Goal: Information Seeking & Learning: Learn about a topic

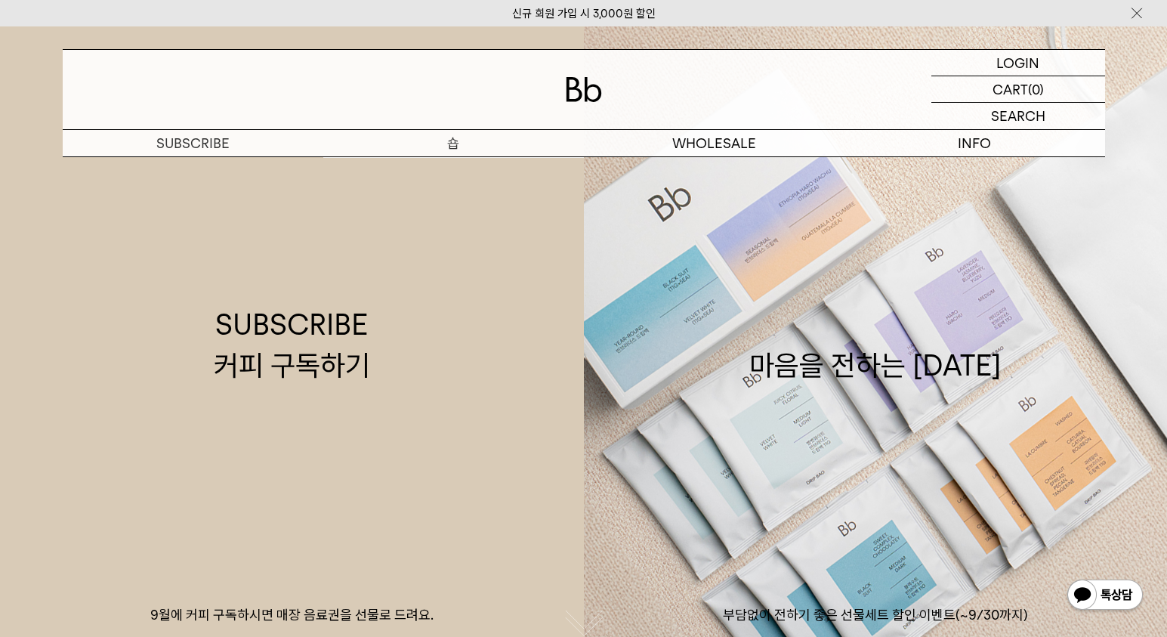
click at [459, 144] on p "숍" at bounding box center [453, 143] width 261 height 26
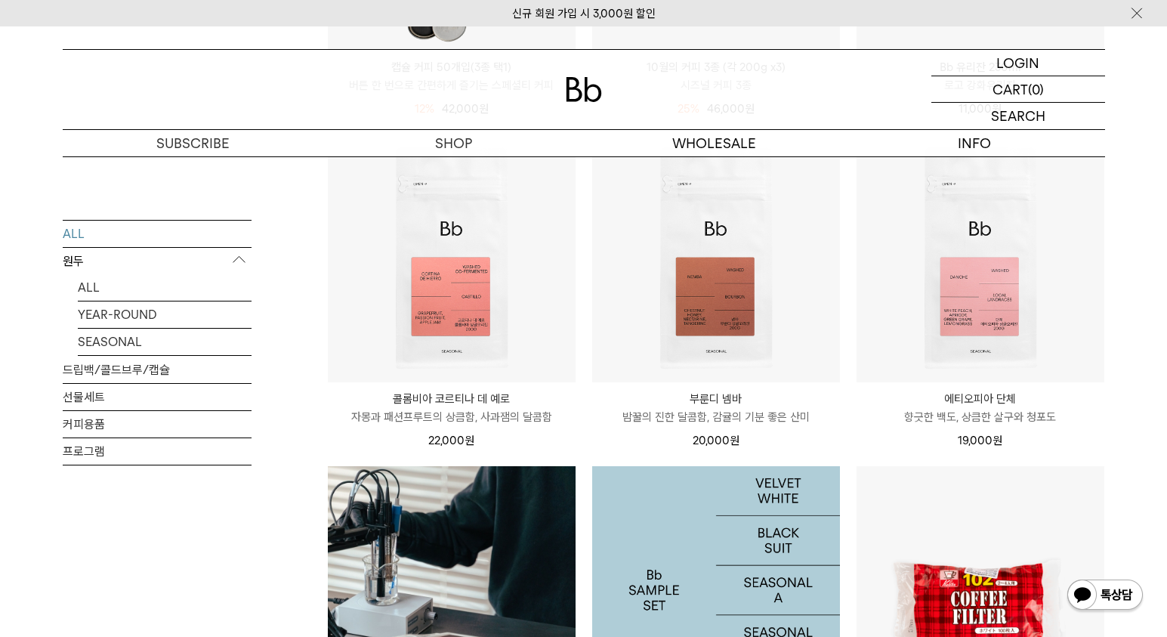
scroll to position [823, 0]
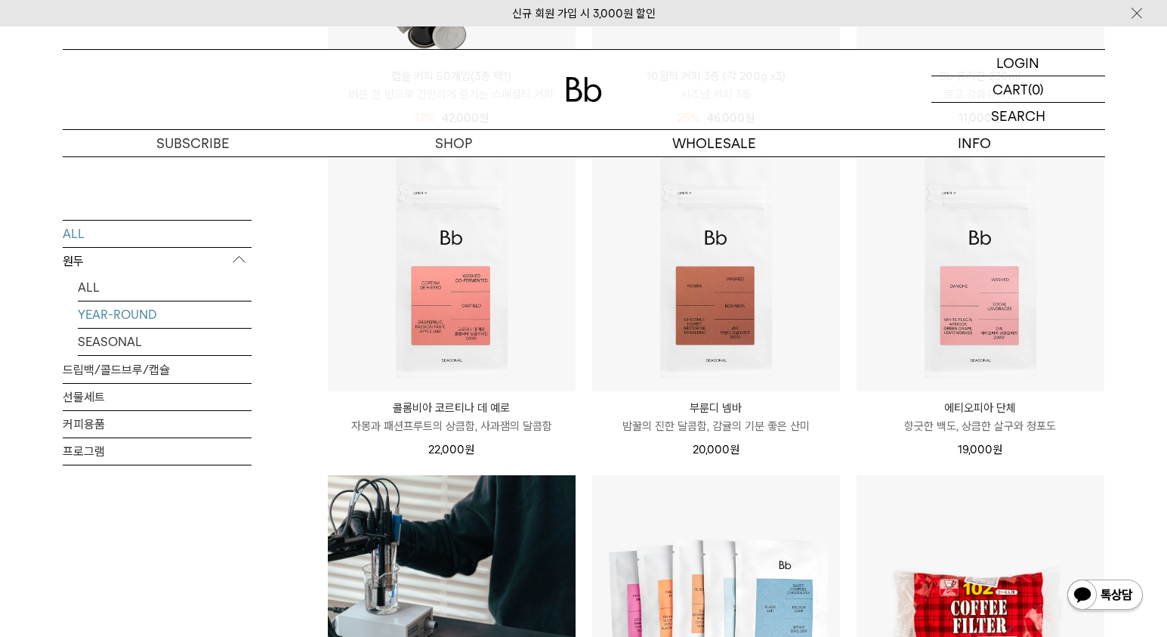
click at [128, 317] on link "YEAR-ROUND" at bounding box center [165, 314] width 174 height 26
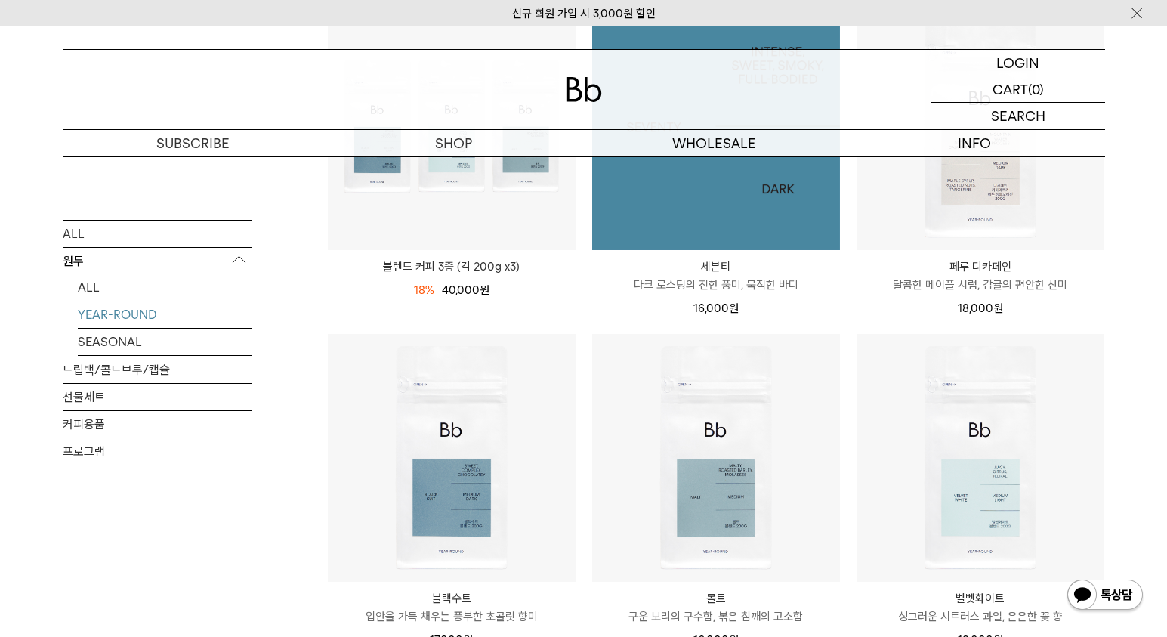
scroll to position [505, 0]
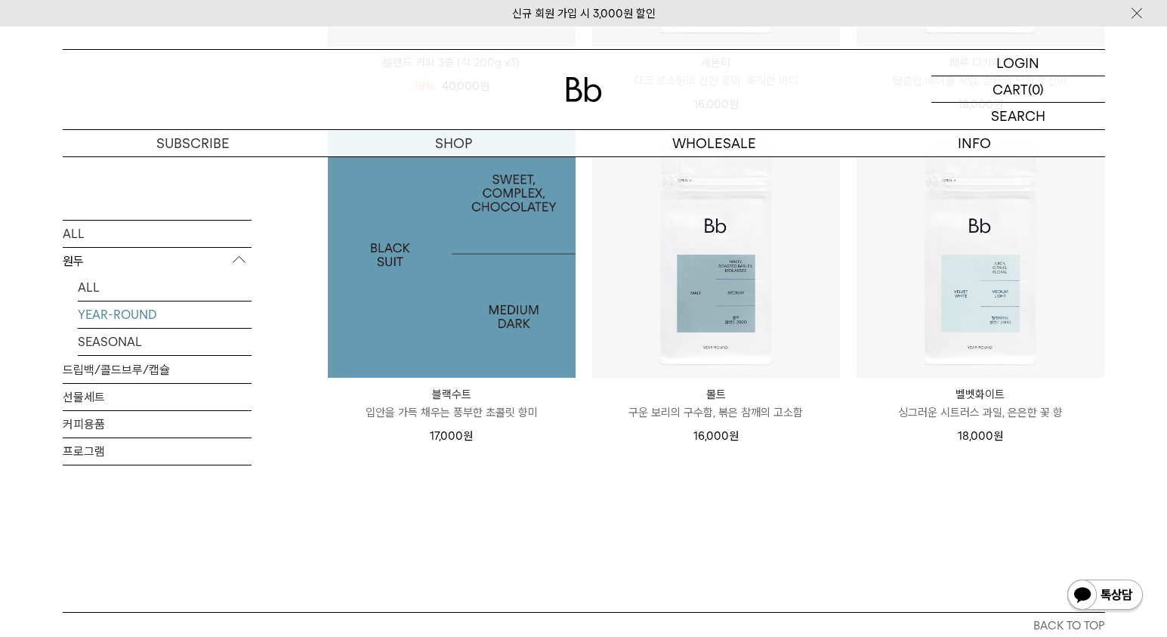
click at [512, 304] on img at bounding box center [452, 254] width 248 height 248
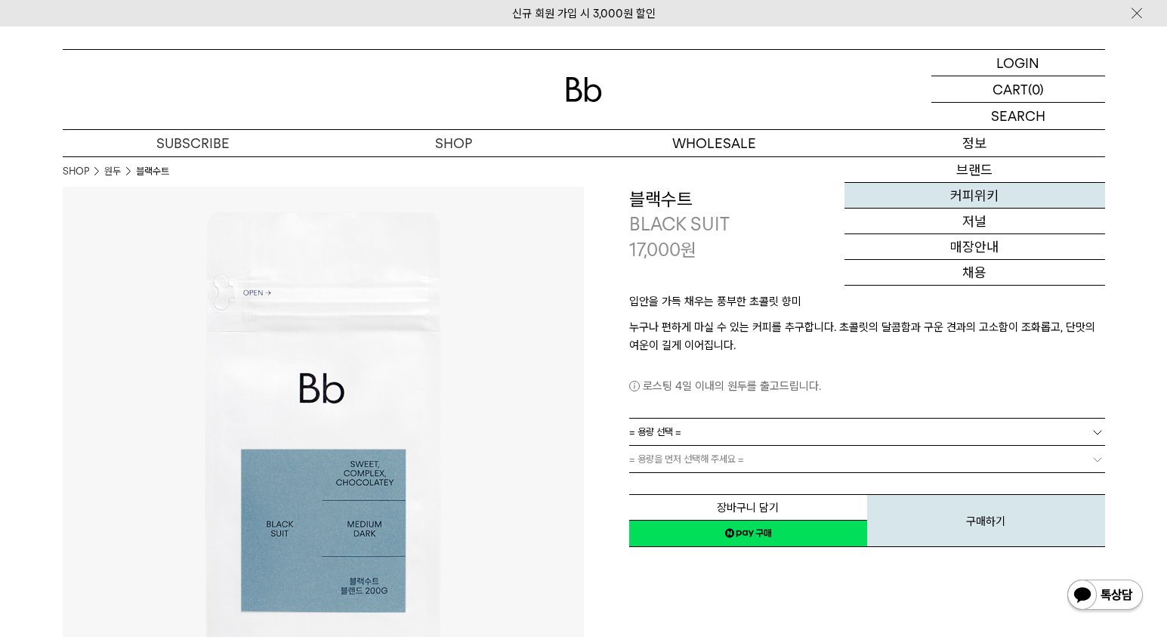
click at [976, 197] on link "커피위키" at bounding box center [975, 196] width 261 height 26
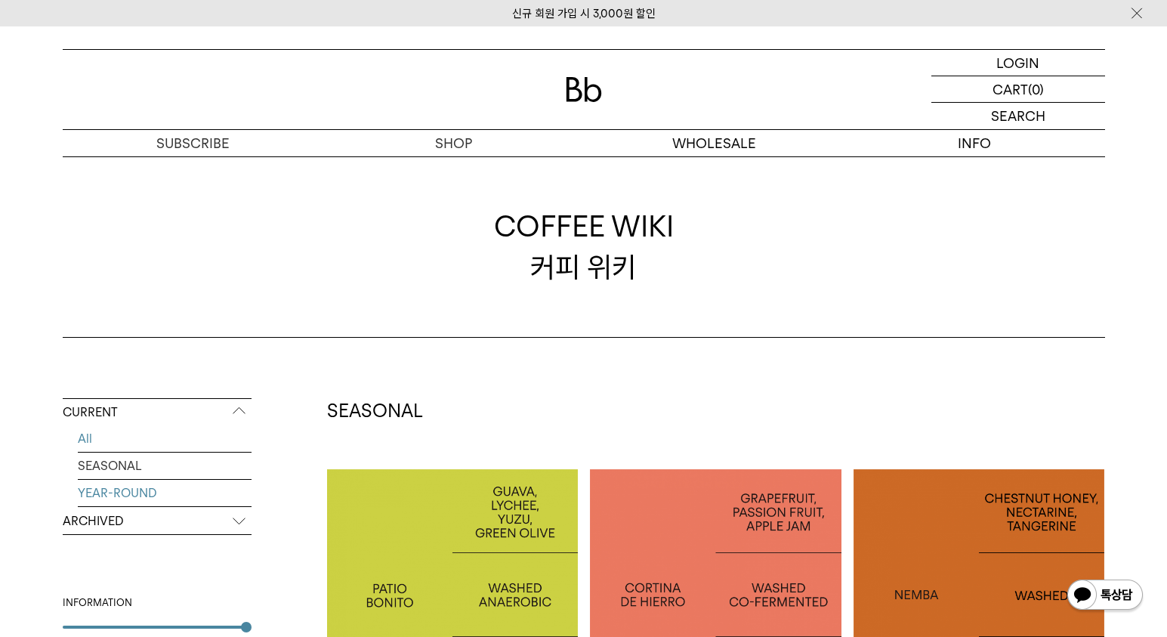
click at [126, 496] on link "YEAR-ROUND" at bounding box center [165, 493] width 174 height 26
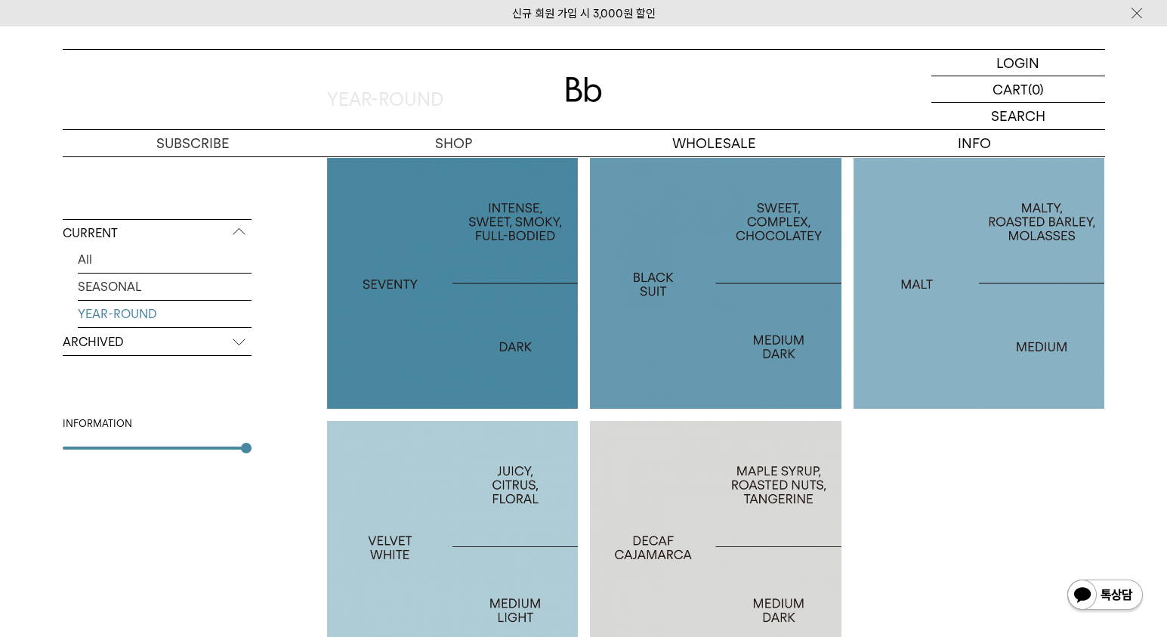
scroll to position [339, 0]
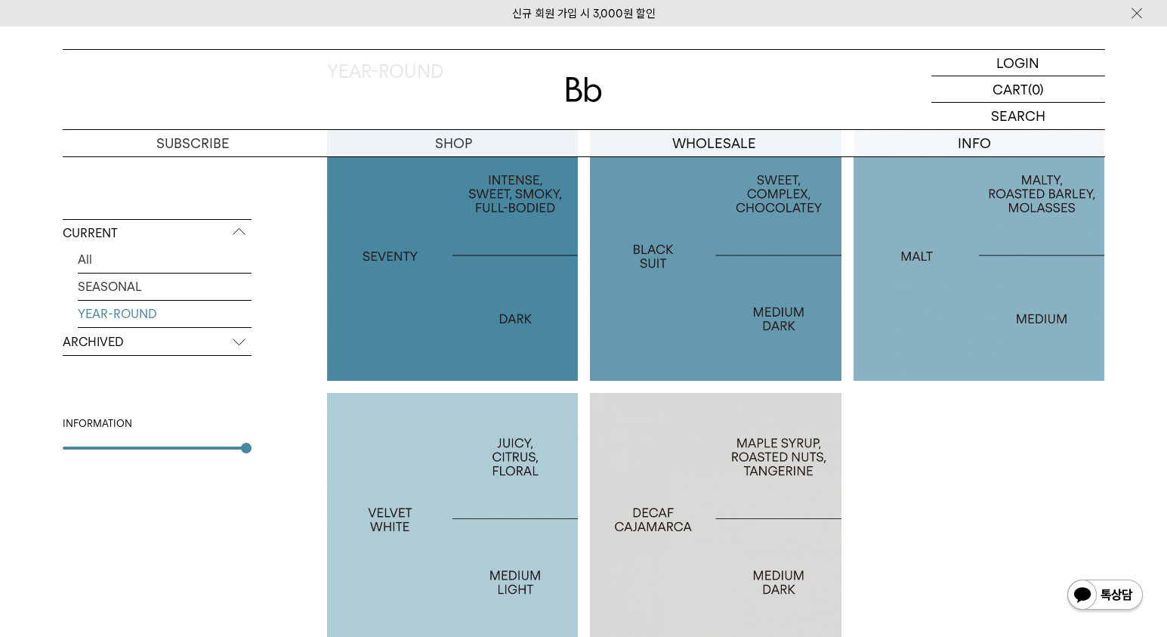
click at [721, 344] on div at bounding box center [716, 256] width 252 height 252
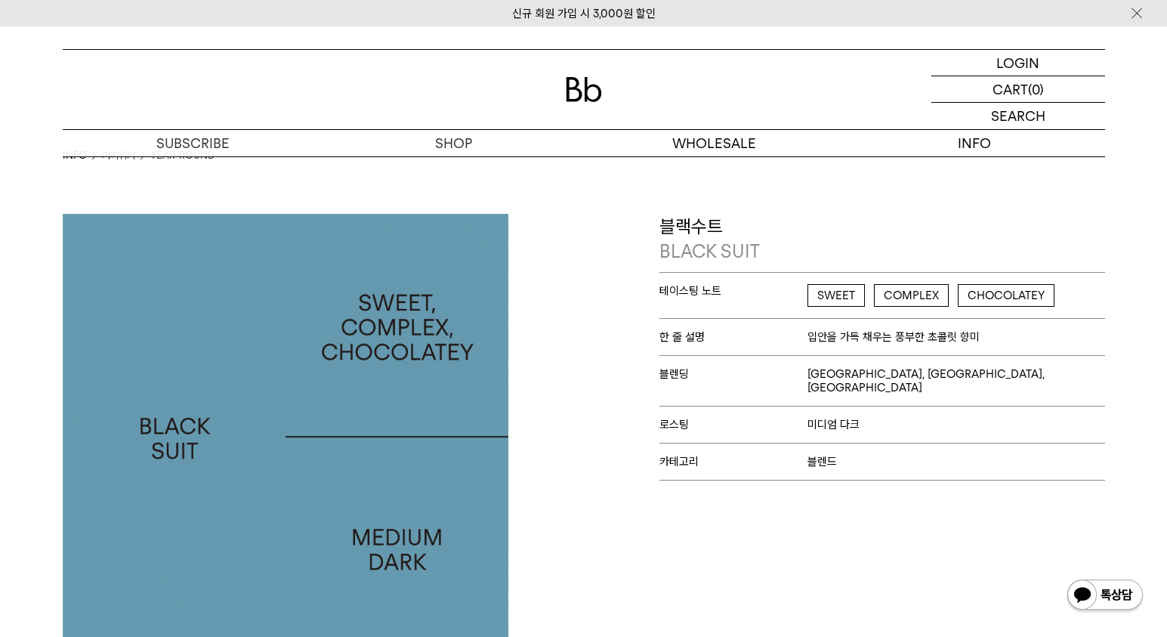
scroll to position [19, 0]
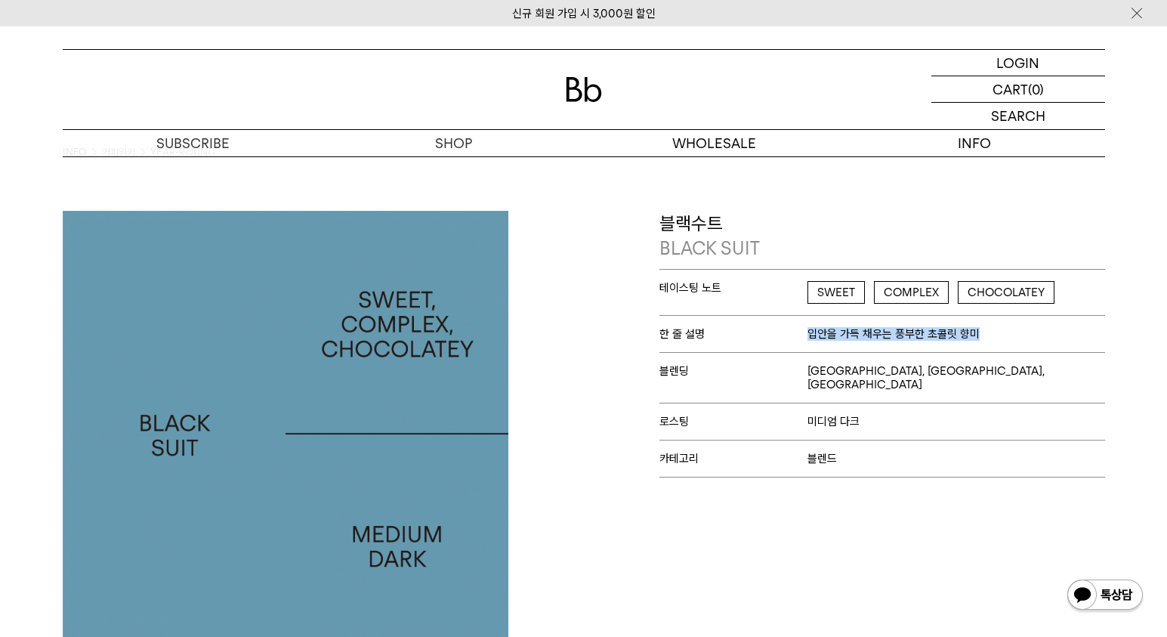
drag, startPoint x: 808, startPoint y: 332, endPoint x: 1116, endPoint y: 332, distance: 307.4
click at [1116, 332] on div "블랙수트 BLACK SUIT 테이스팅 노트 SWEET COMPLEX CHOCOLATEY 한 줄 설명 입안을 가득 채우는 풍부한 초콜릿 향미 블…" at bounding box center [584, 434] width 1088 height 446
copy span "입안을 가득 채우는 풍부한 초콜릿 향미"
drag, startPoint x: 809, startPoint y: 372, endPoint x: 1092, endPoint y: 372, distance: 283.3
click at [1092, 372] on p "블렌딩 [GEOGRAPHIC_DATA], [GEOGRAPHIC_DATA], [GEOGRAPHIC_DATA]" at bounding box center [882, 377] width 446 height 51
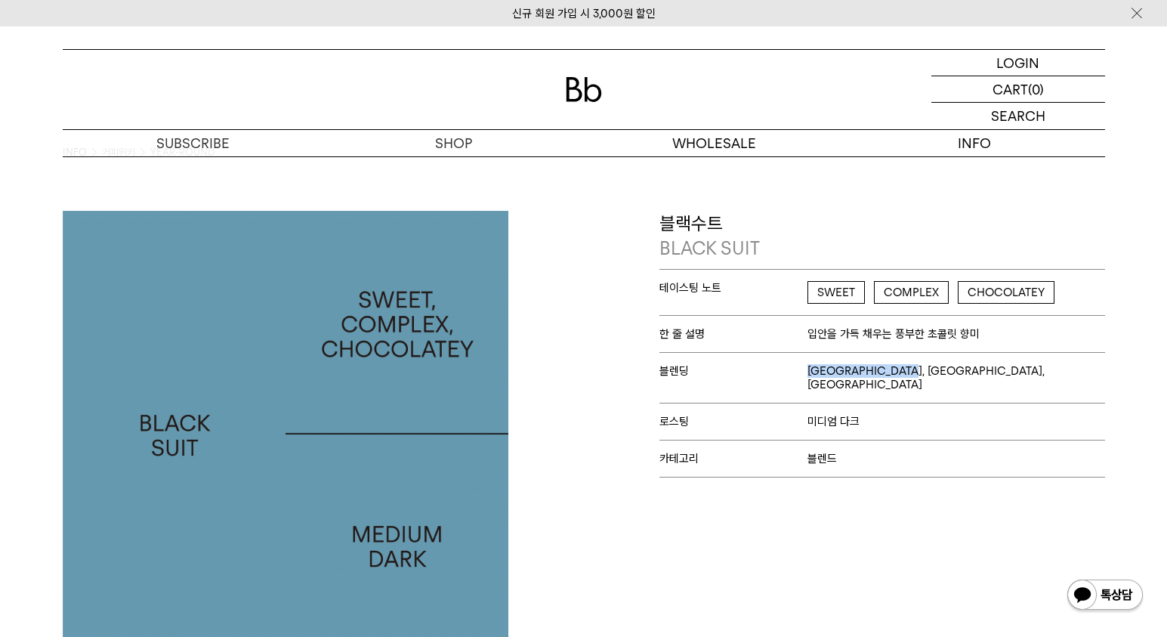
copy span "[GEOGRAPHIC_DATA], [GEOGRAPHIC_DATA], [GEOGRAPHIC_DATA]"
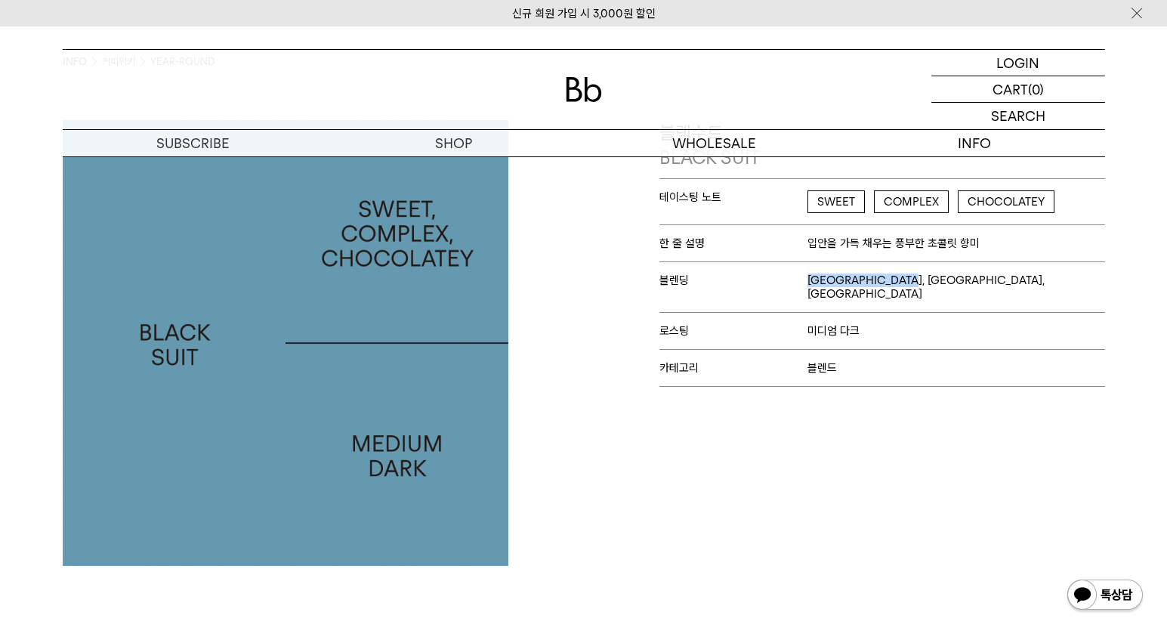
scroll to position [113, 0]
